Goal: Information Seeking & Learning: Learn about a topic

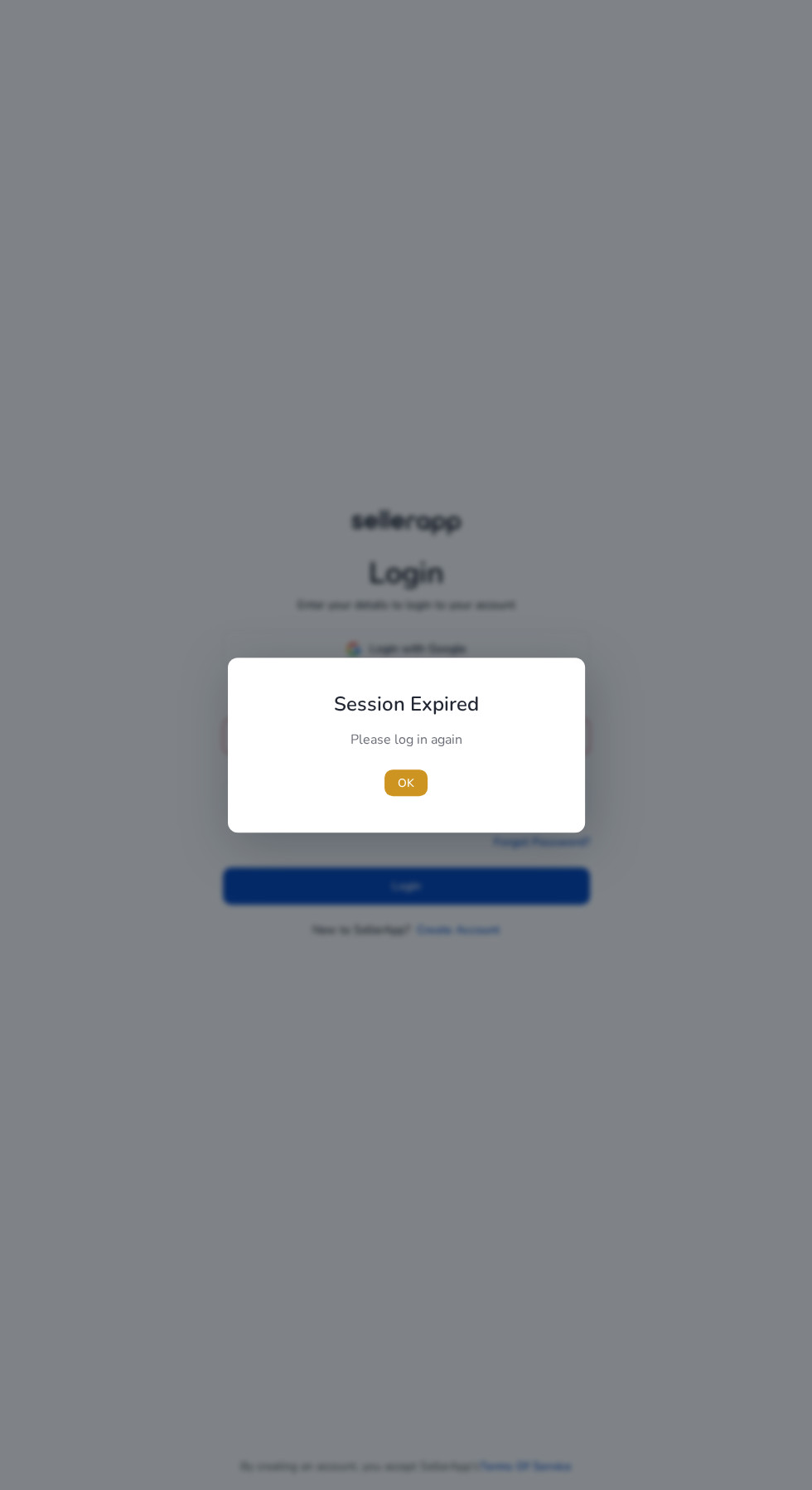
click at [406, 780] on span "OK" at bounding box center [406, 783] width 17 height 17
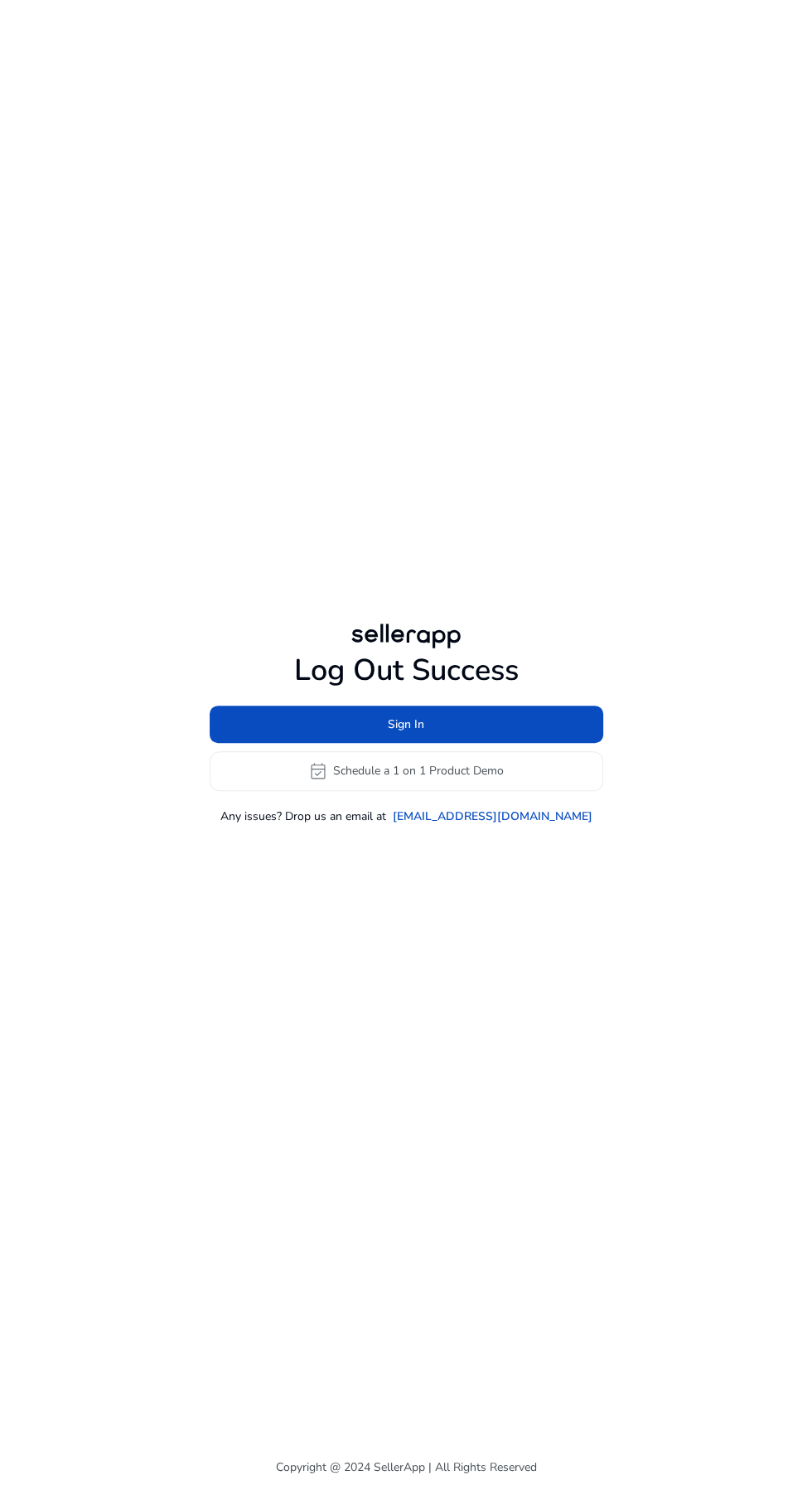
click at [495, 744] on span at bounding box center [407, 723] width 394 height 40
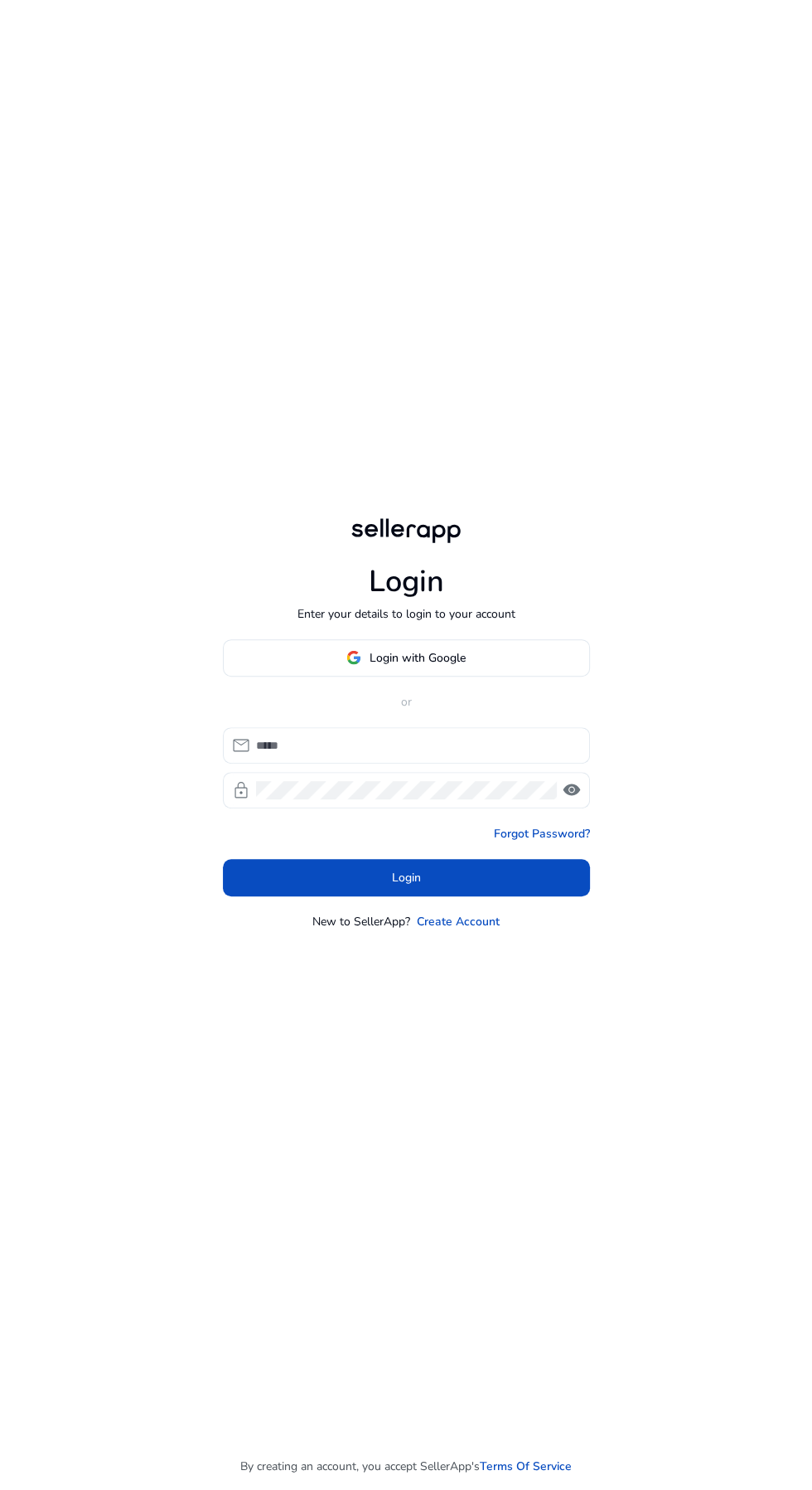
click at [482, 754] on input at bounding box center [416, 745] width 320 height 18
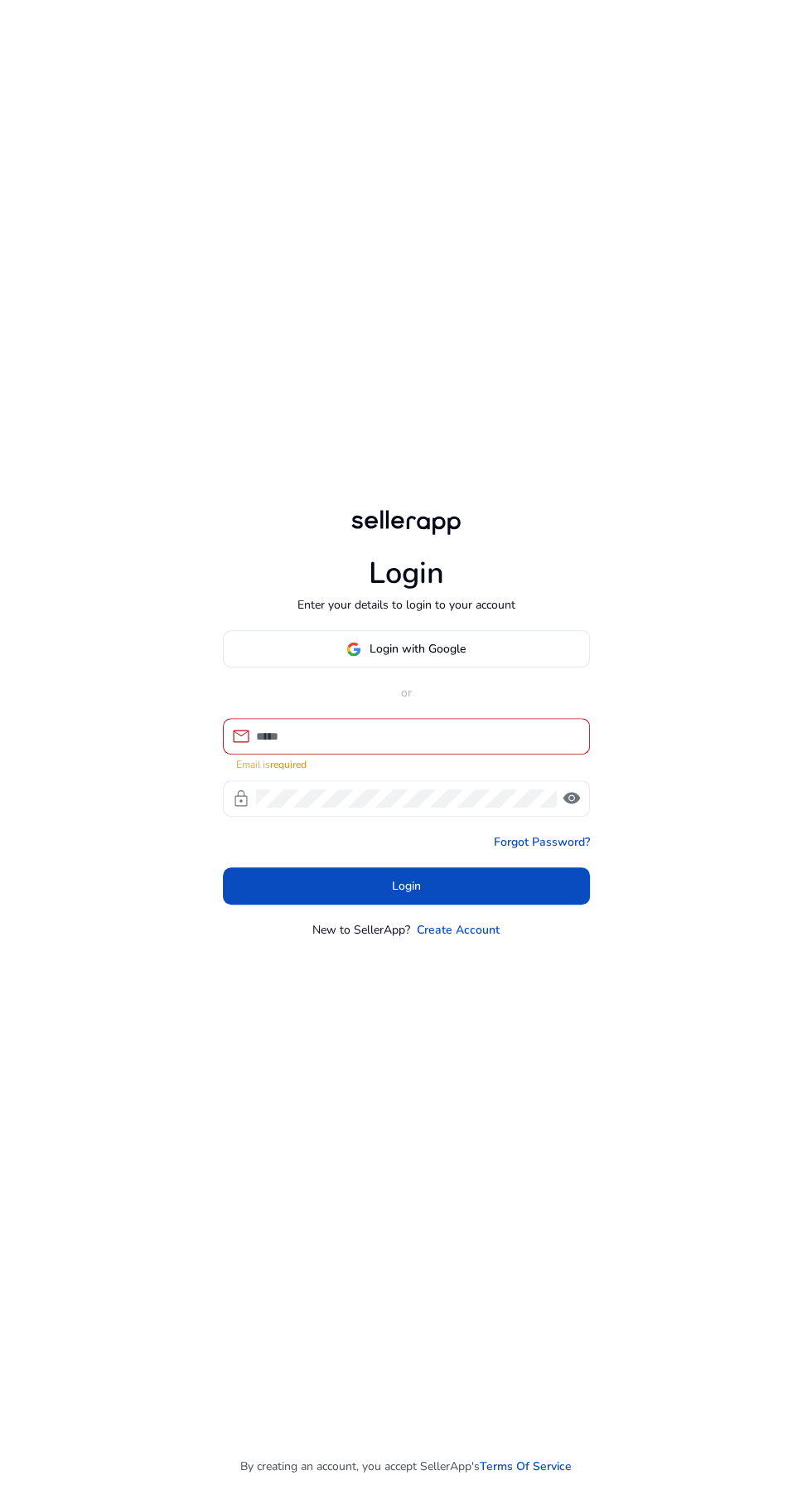
type input "**********"
click button "Login" at bounding box center [406, 886] width 367 height 38
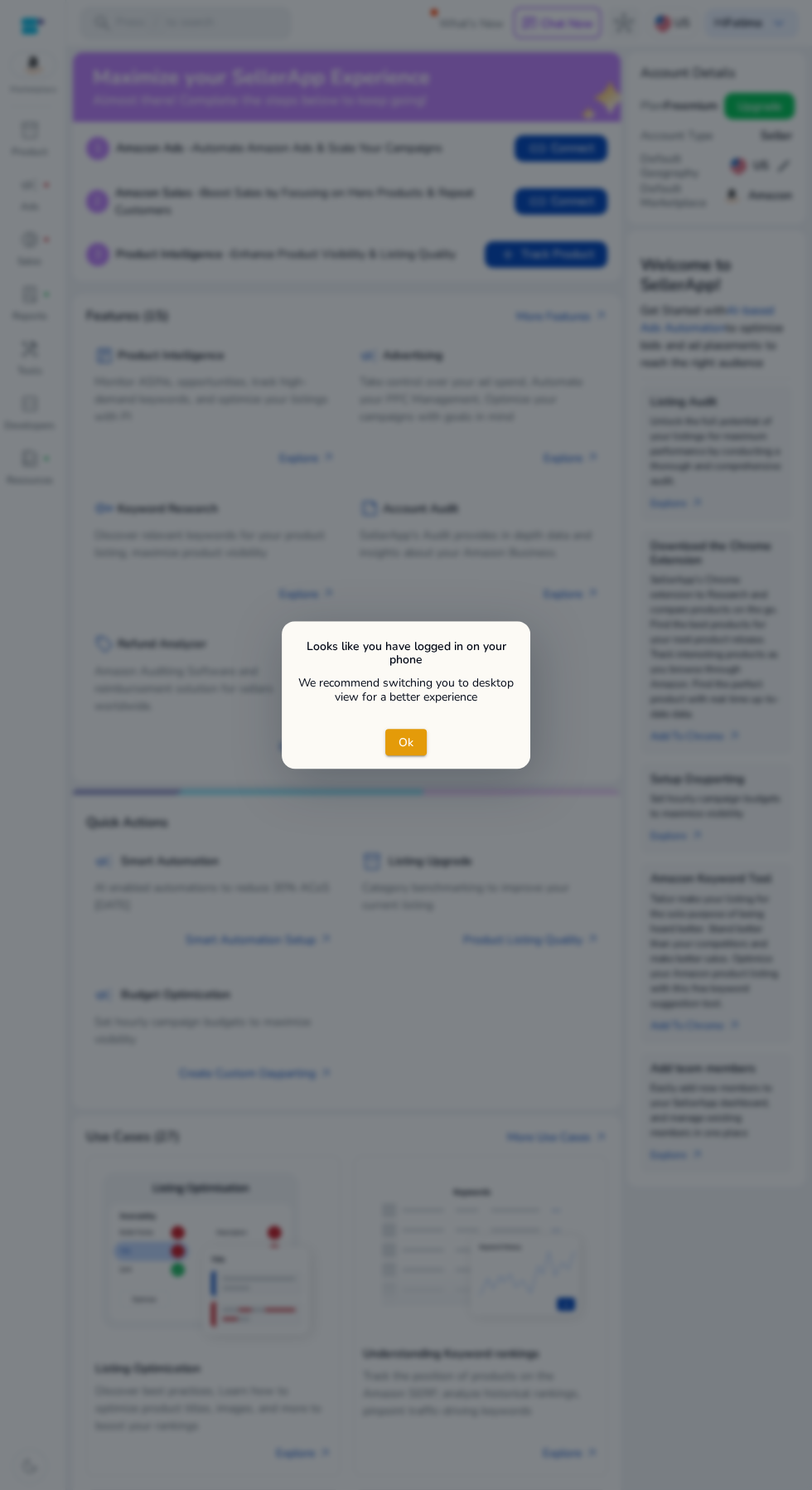
click at [249, 416] on div at bounding box center [406, 745] width 812 height 1490
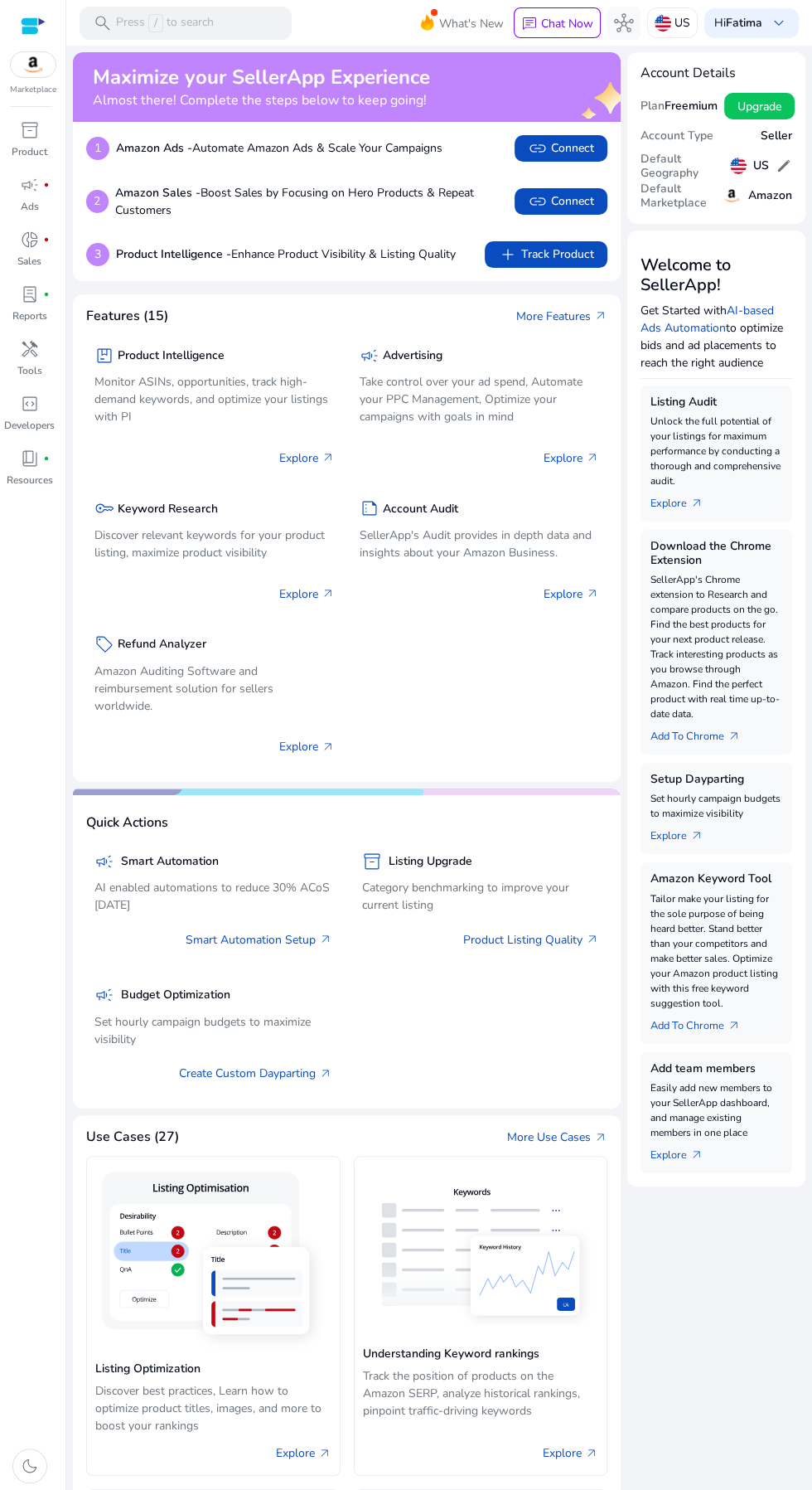
click at [230, 514] on div "key Keyword Research" at bounding box center [215, 508] width 240 height 24
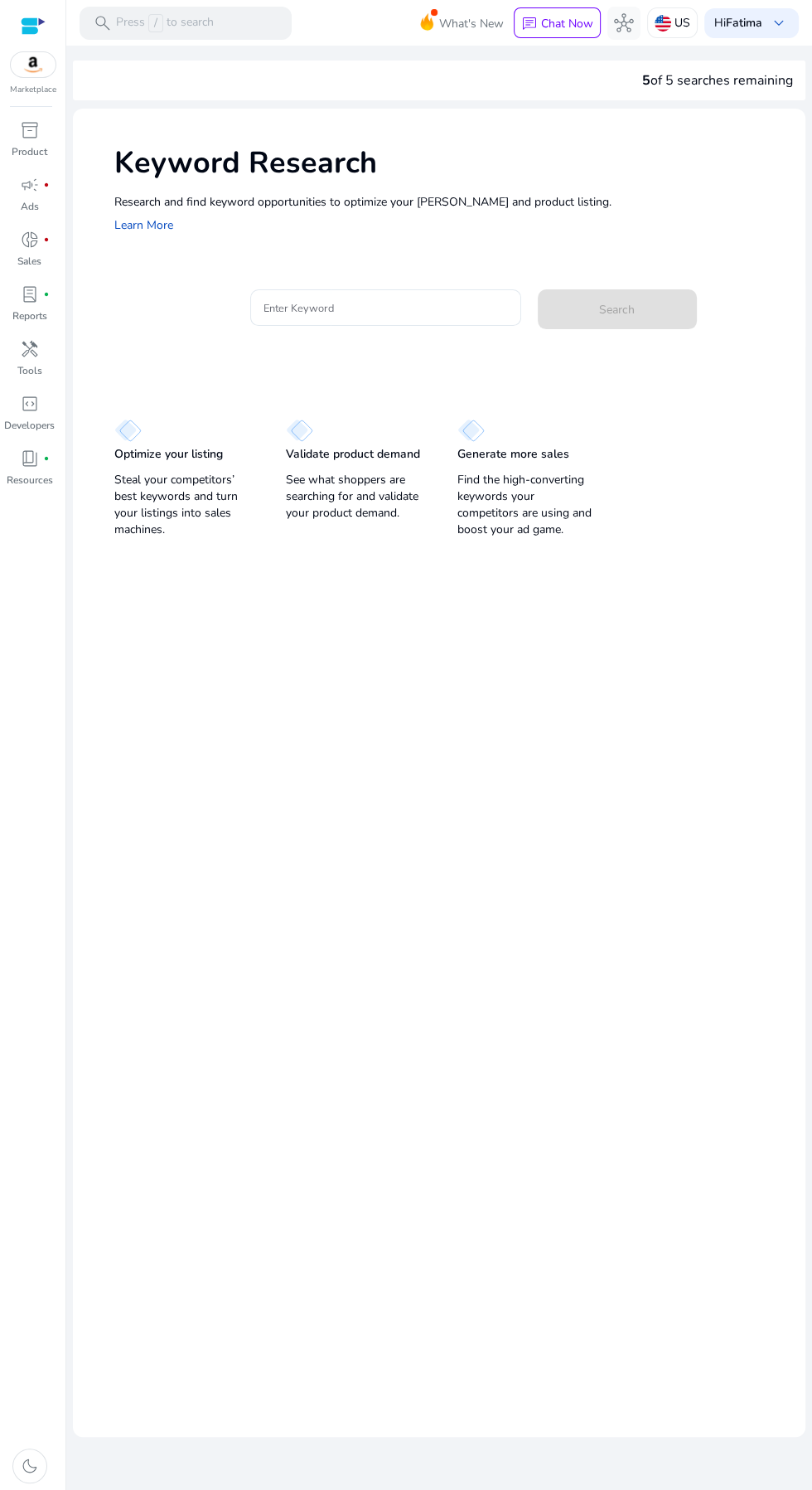
click at [453, 314] on input "Enter Keyword" at bounding box center [386, 308] width 245 height 18
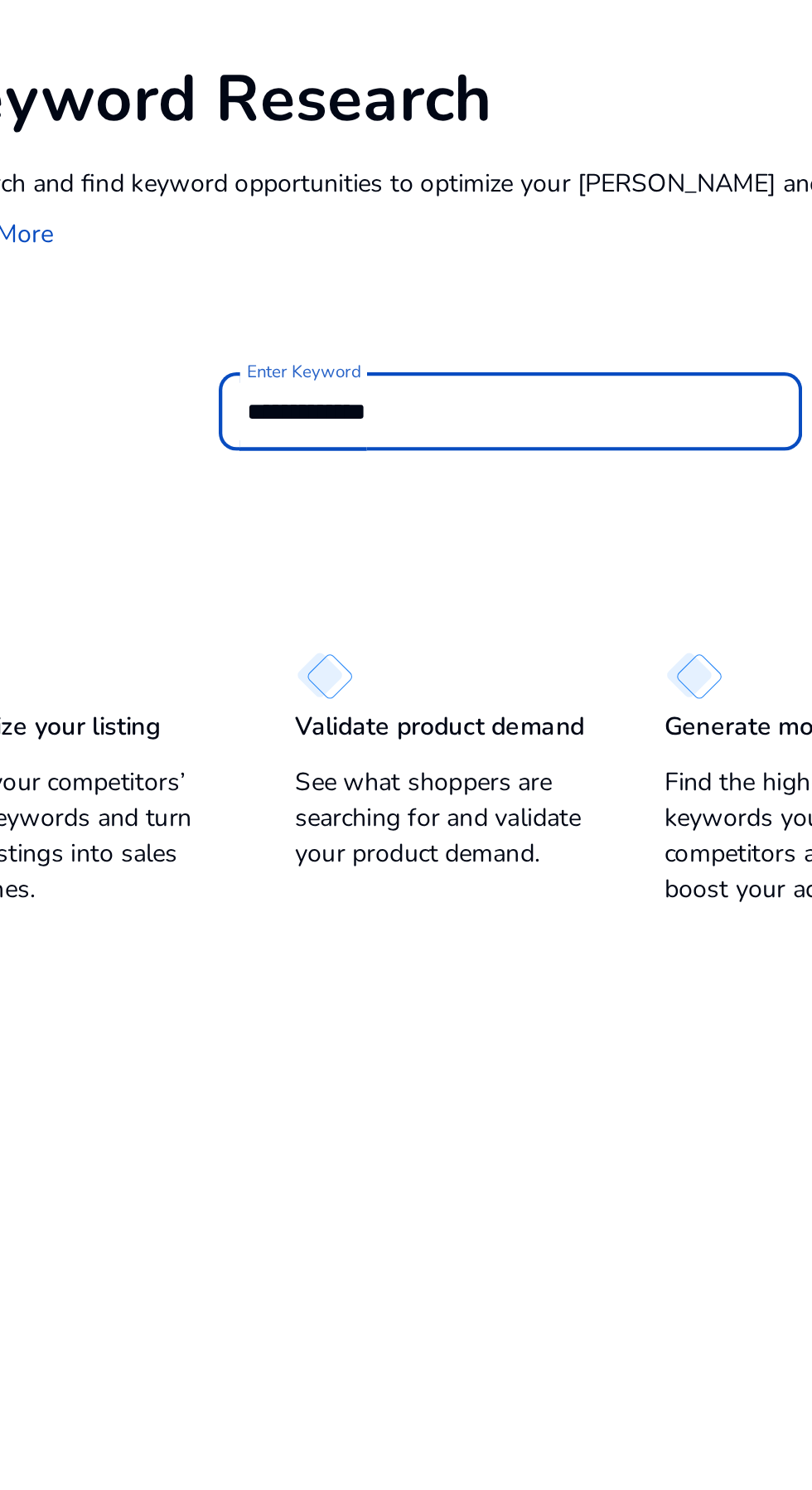
click at [295, 310] on input "**********" at bounding box center [386, 308] width 245 height 18
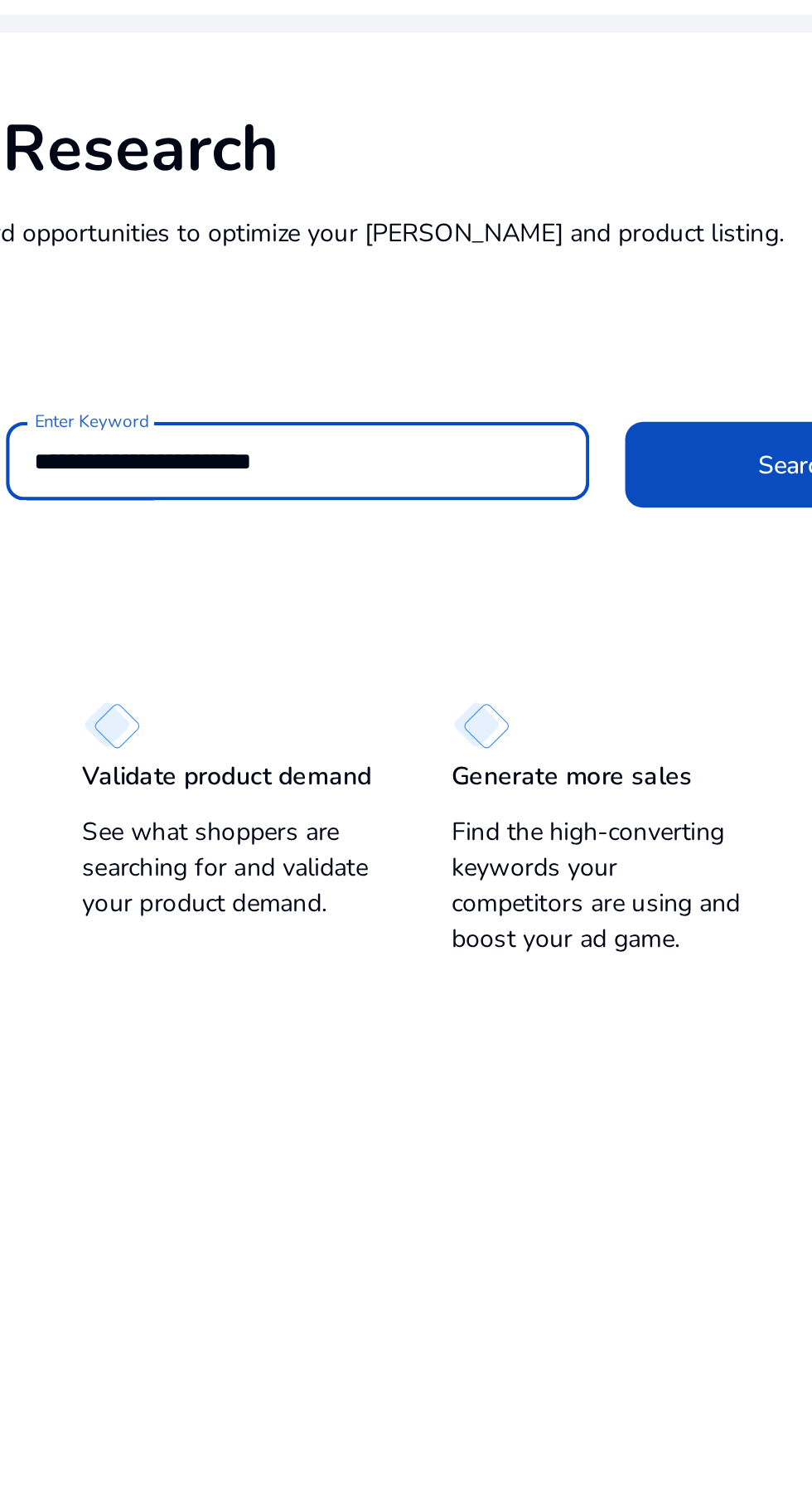
type input "**********"
click at [561, 302] on span at bounding box center [617, 308] width 159 height 40
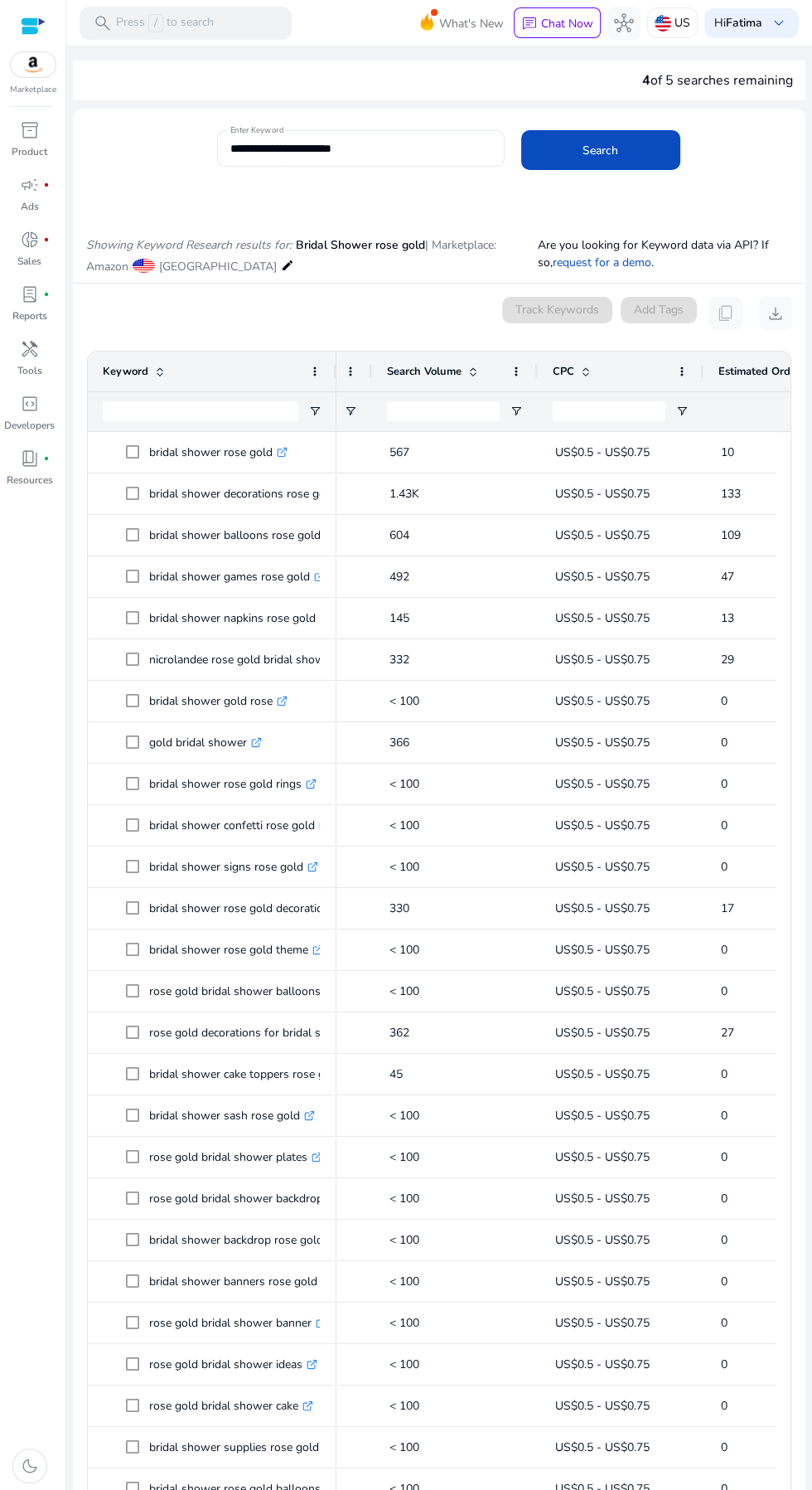
scroll to position [0, 413]
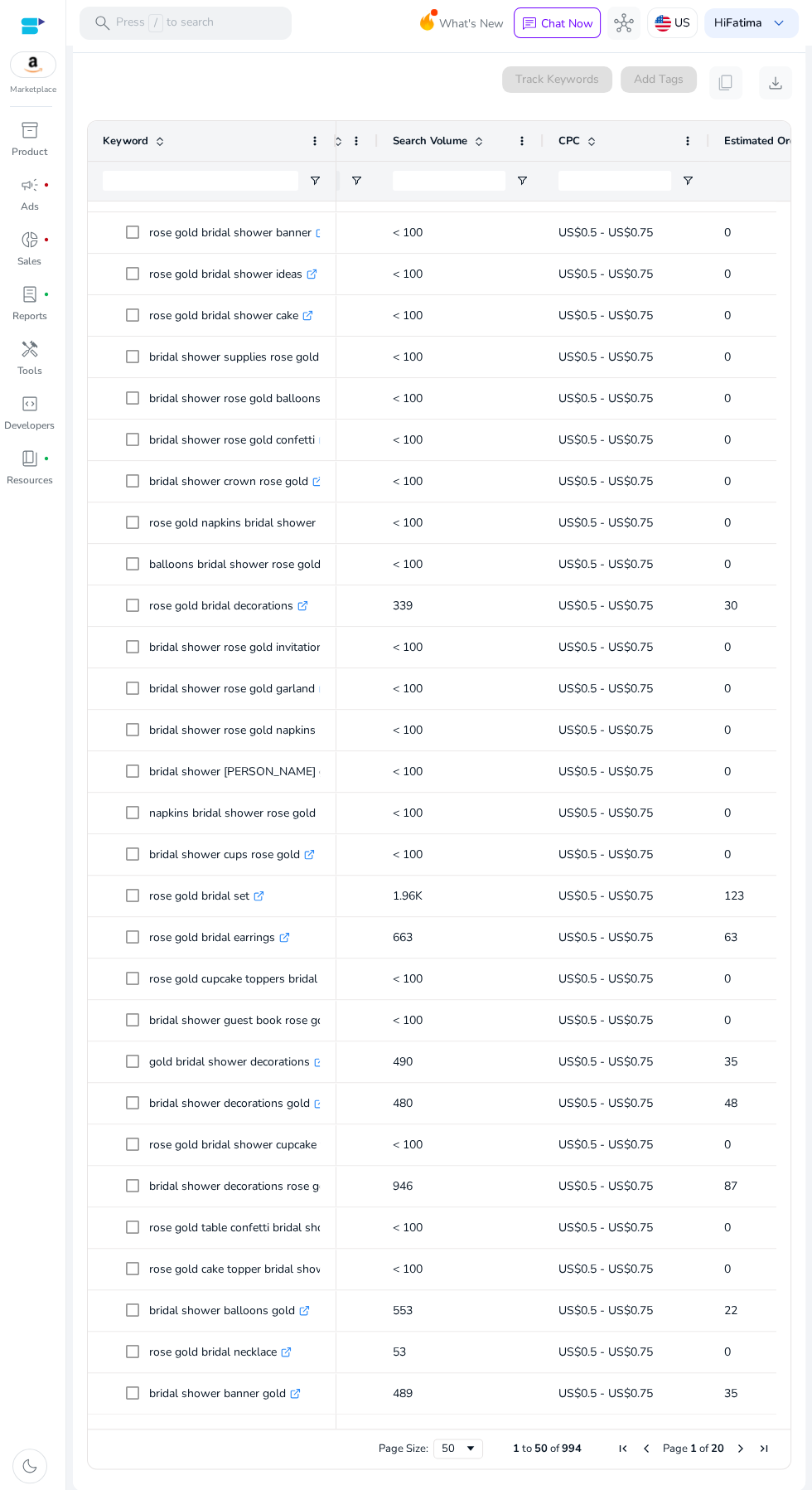
click at [735, 1449] on span "Next Page" at bounding box center [741, 1449] width 13 height 13
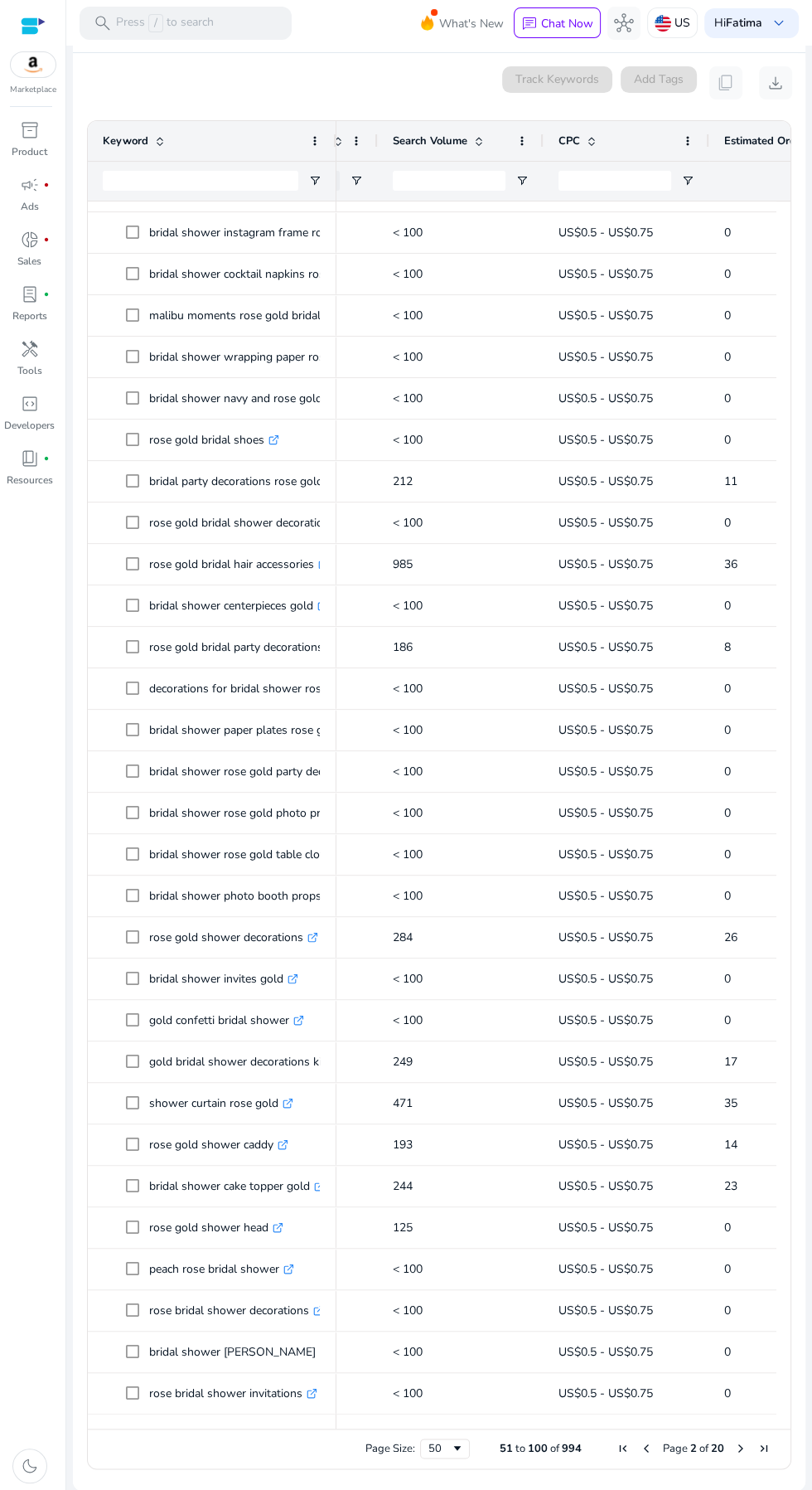
click at [735, 1449] on span "Next Page" at bounding box center [741, 1449] width 13 height 13
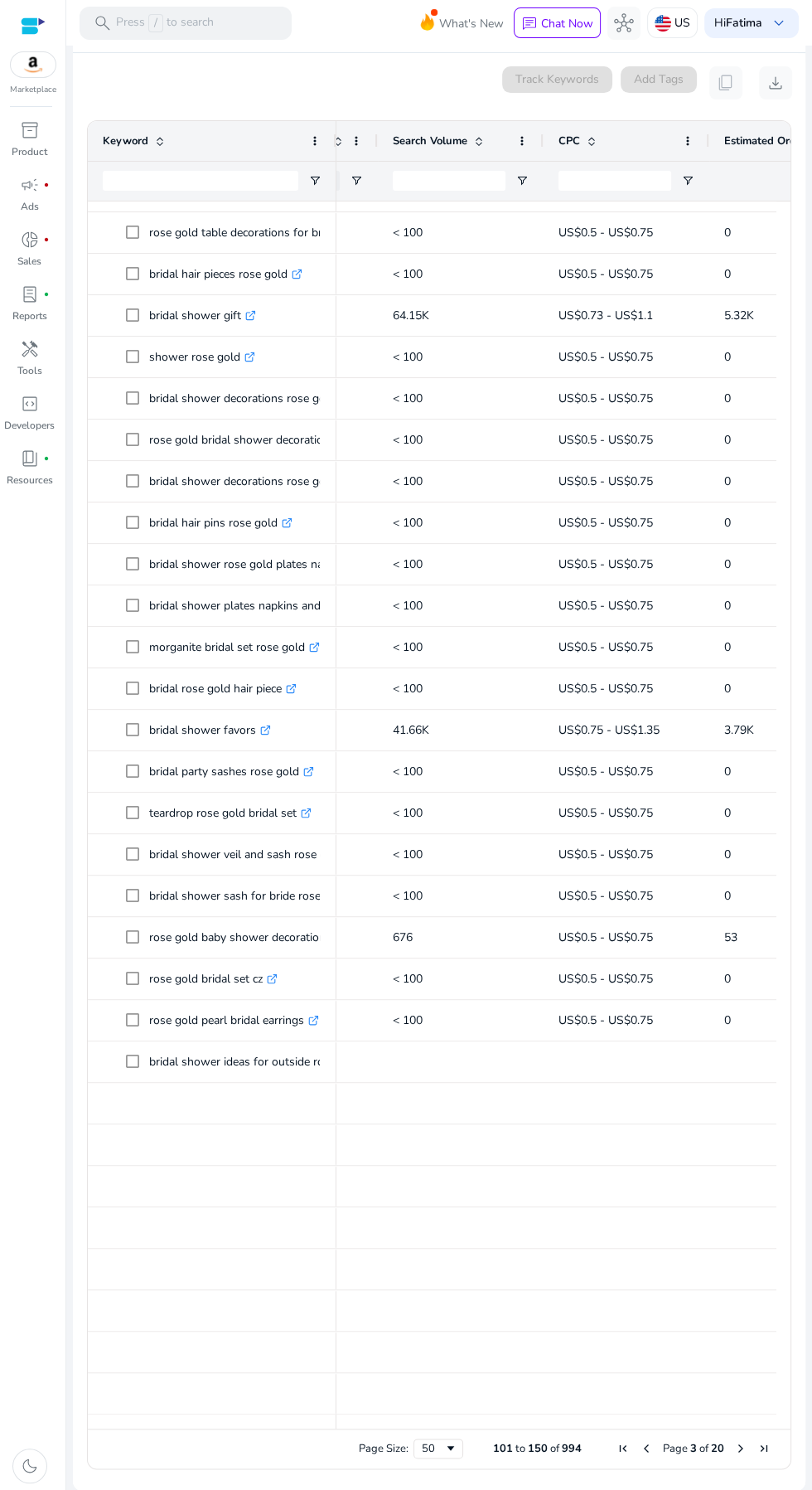
scroll to position [860, 0]
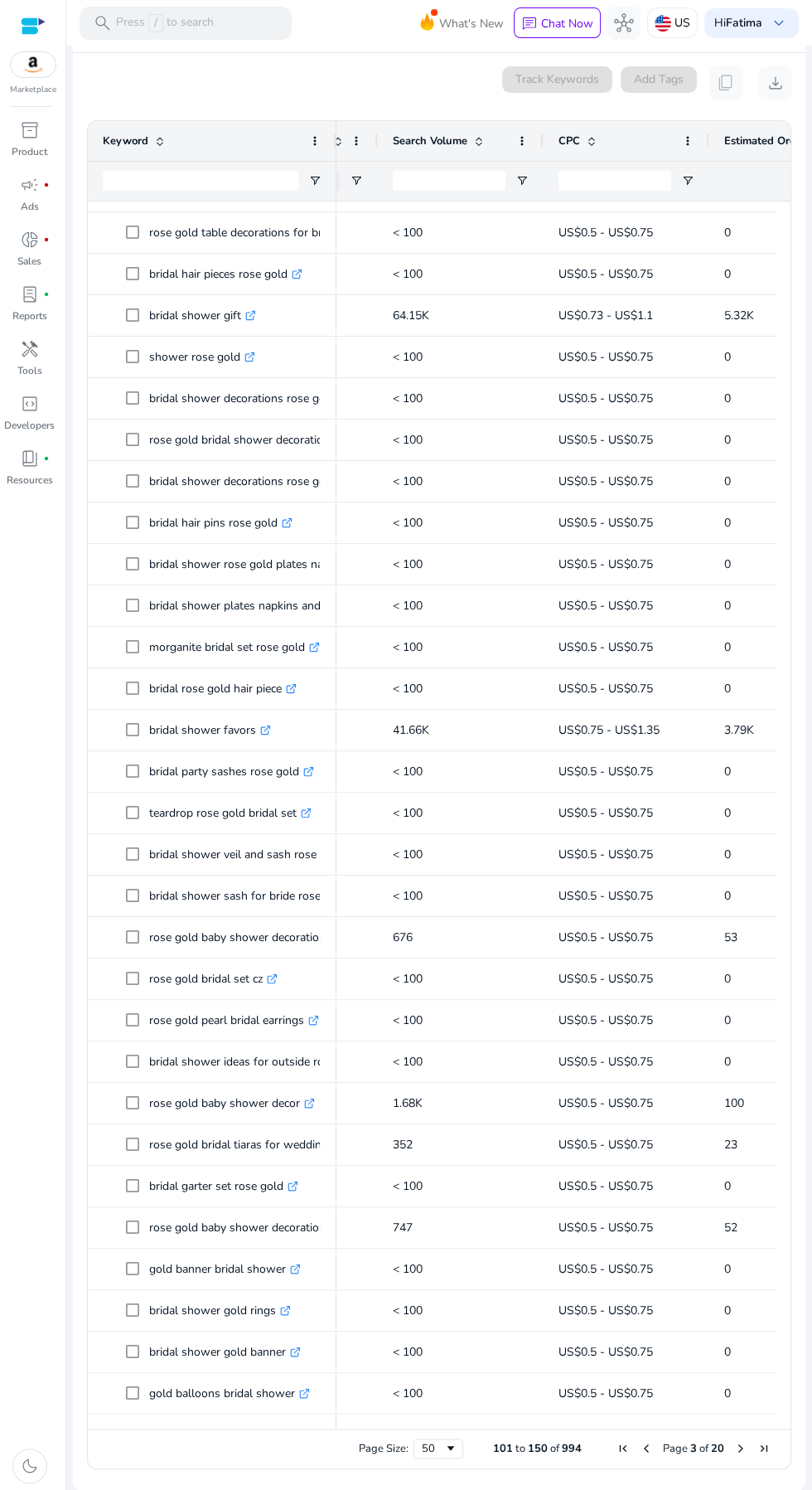
click at [746, 1477] on mat-card "0 keyword(s) selected Track Keywords Add Tags content_copy download Press SPACE…" at bounding box center [439, 772] width 733 height 1438
click at [735, 1449] on span "Next Page" at bounding box center [741, 1449] width 13 height 13
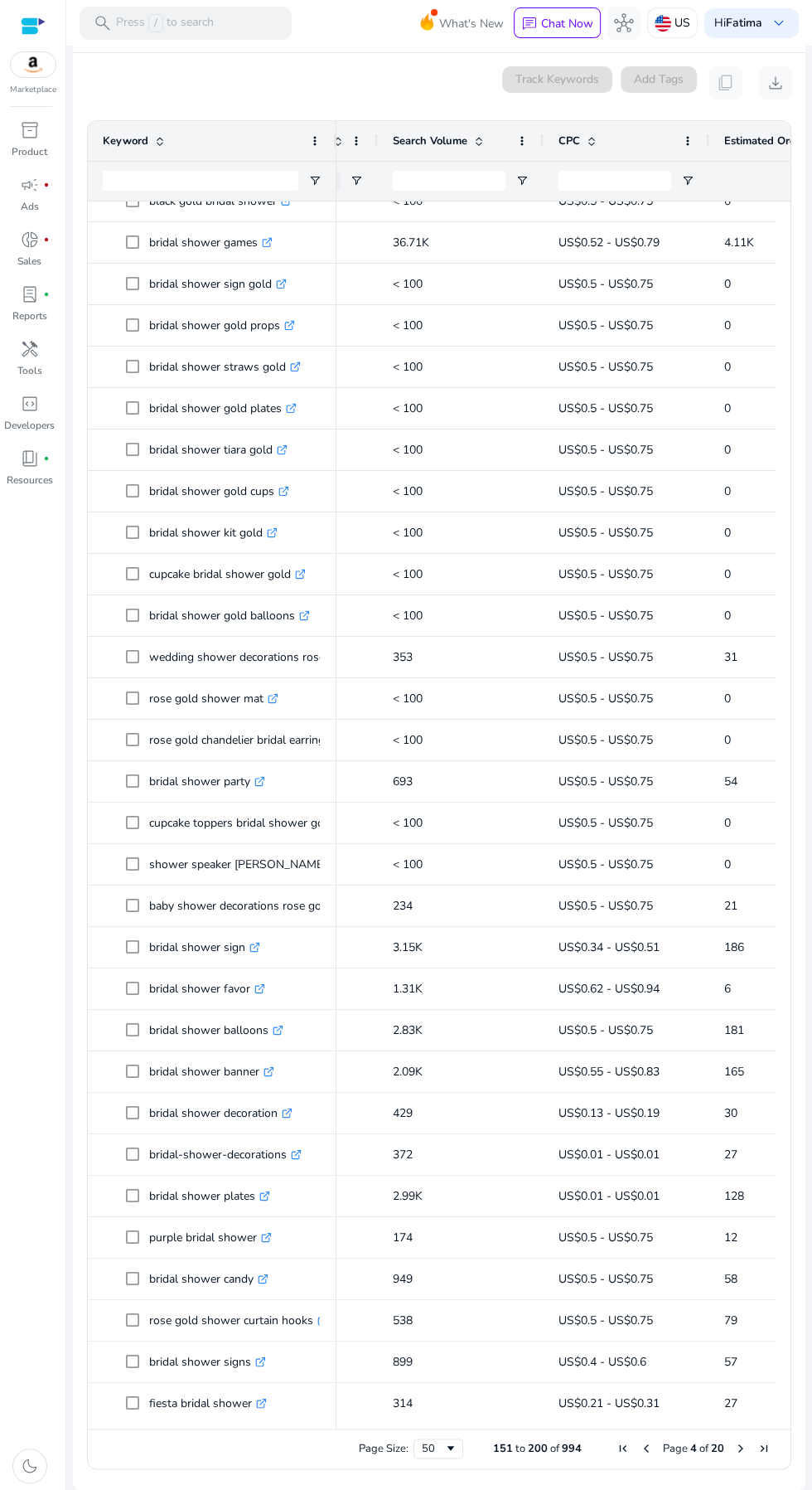
scroll to position [416, 0]
